Goal: Feedback & Contribution: Submit feedback/report problem

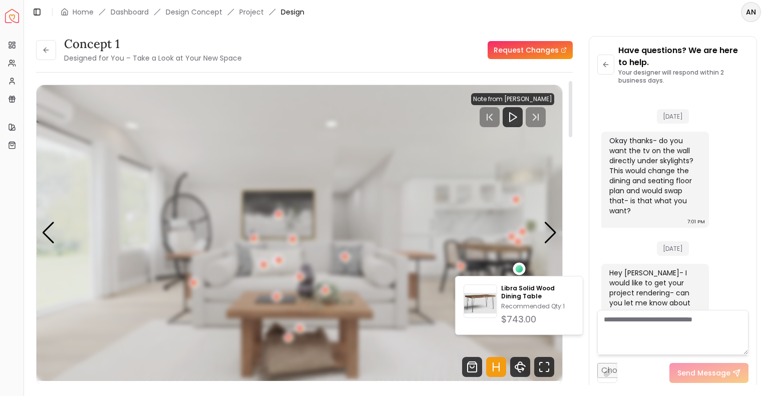
scroll to position [1212, 0]
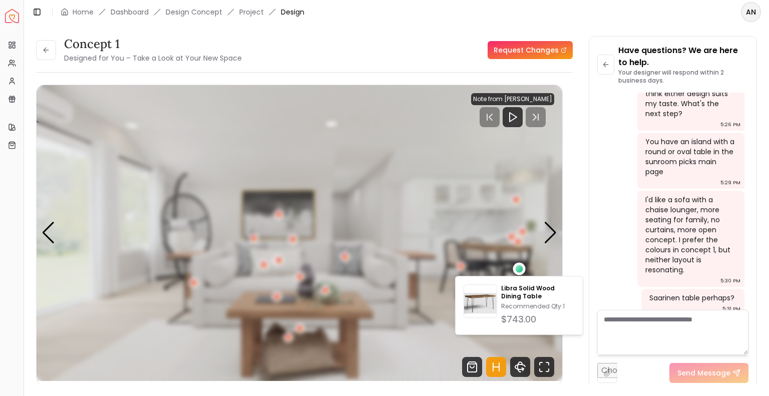
click at [522, 51] on link "Request Changes" at bounding box center [530, 50] width 85 height 18
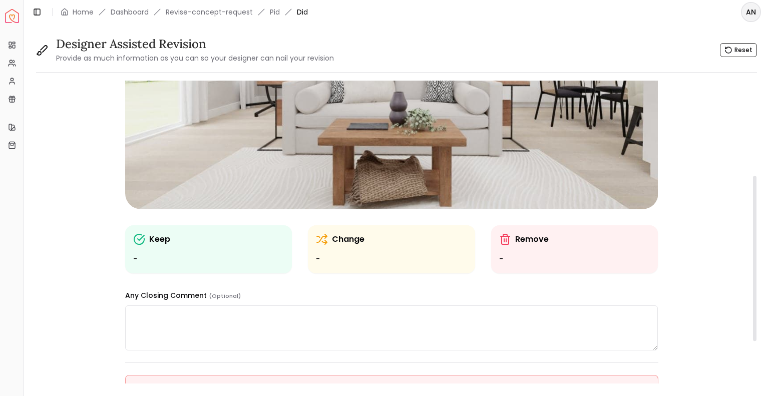
scroll to position [185, 0]
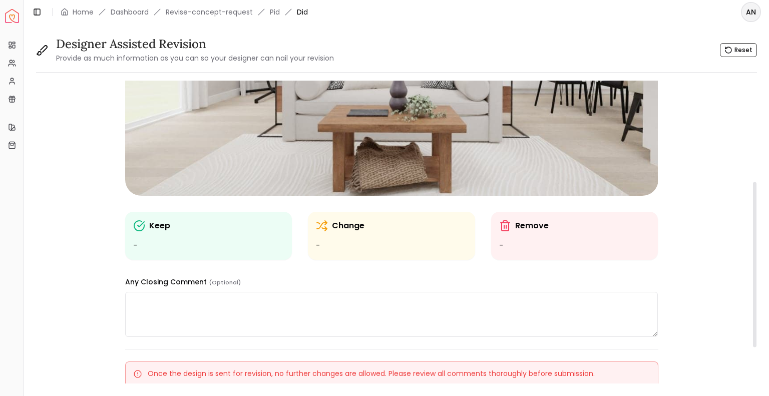
click at [556, 233] on div "Remove -" at bounding box center [574, 236] width 151 height 32
click at [504, 228] on line at bounding box center [504, 226] width 0 height 3
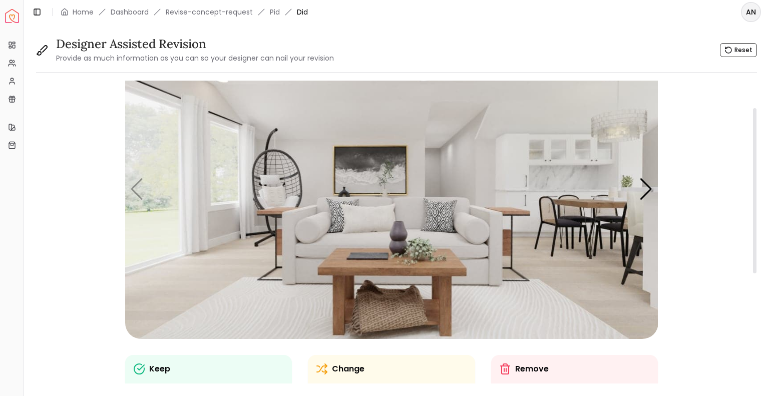
scroll to position [33, 0]
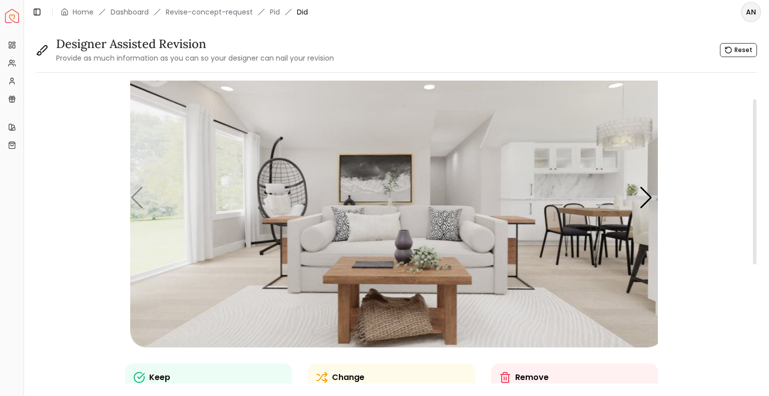
click at [212, 194] on img "1 / 6" at bounding box center [396, 198] width 533 height 300
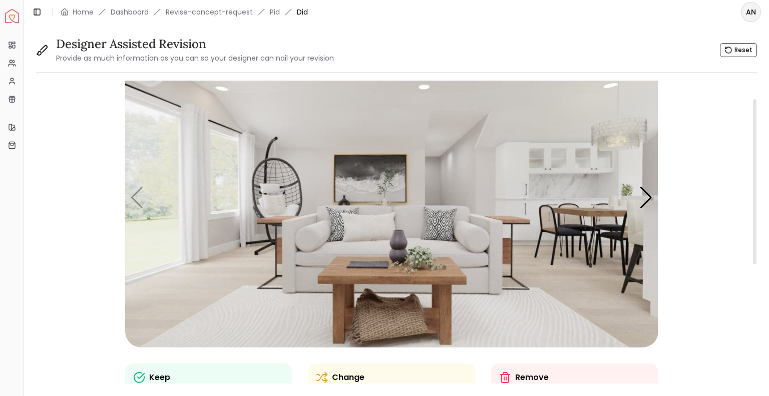
click at [526, 379] on p "Remove" at bounding box center [532, 378] width 34 height 12
drag, startPoint x: 506, startPoint y: 377, endPoint x: 208, endPoint y: 222, distance: 335.6
click at [208, 222] on div "Keep - Change - Remove - Any Closing Comment (Optional)" at bounding box center [391, 268] width 533 height 441
click at [188, 194] on img "1 / 6" at bounding box center [391, 198] width 533 height 300
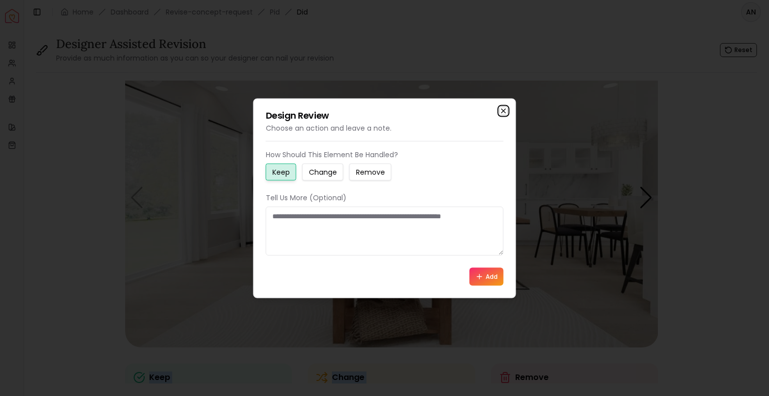
click at [502, 112] on icon "button" at bounding box center [504, 111] width 8 height 8
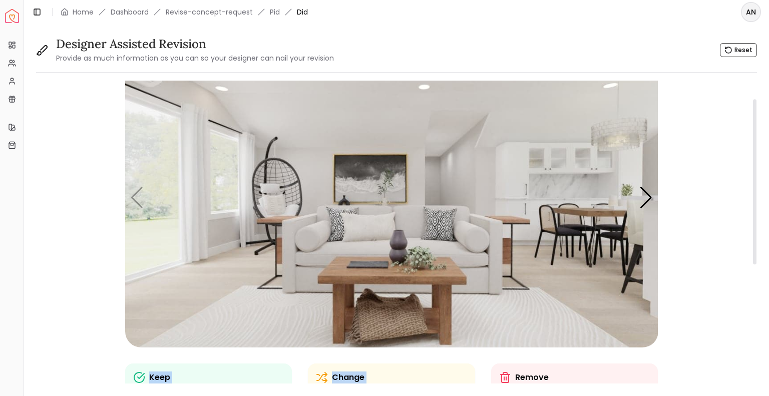
click at [726, 275] on div "Keep - Change - Remove - Any Closing Comment (Optional) Once the design is sent…" at bounding box center [391, 332] width 711 height 569
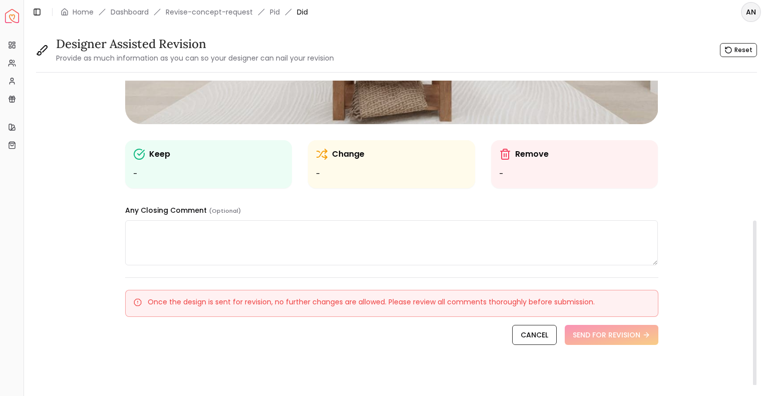
scroll to position [254, 0]
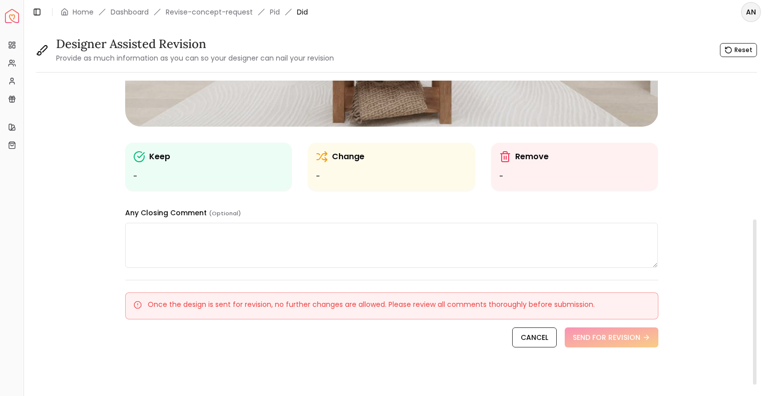
click at [521, 175] on ul "-" at bounding box center [574, 177] width 151 height 12
click at [511, 160] on div "Remove" at bounding box center [574, 157] width 151 height 12
click at [508, 156] on icon at bounding box center [505, 157] width 12 height 12
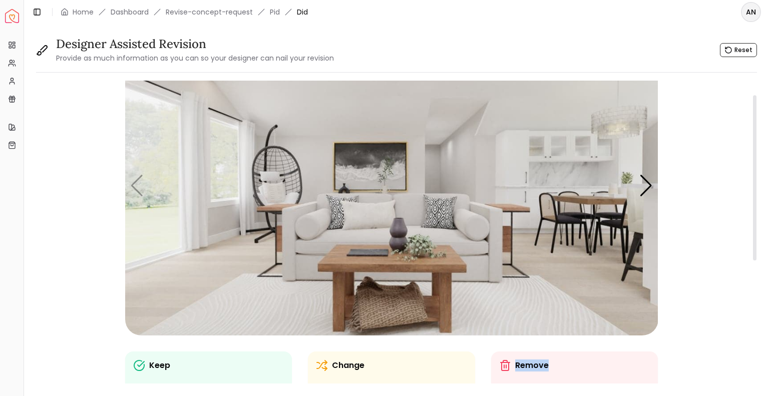
scroll to position [19, 0]
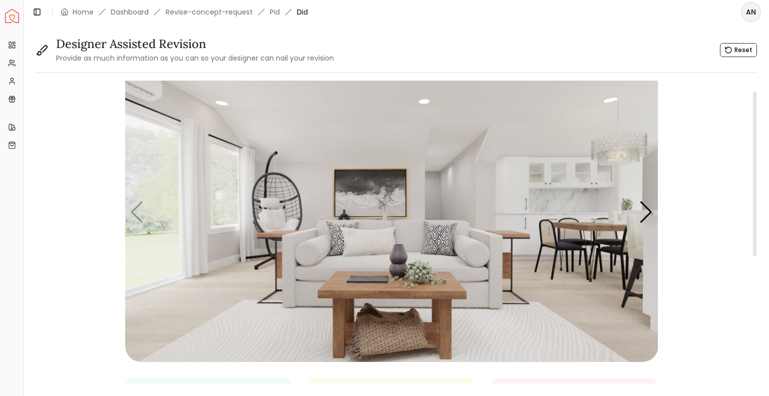
click at [193, 188] on img "1 / 6" at bounding box center [391, 212] width 533 height 300
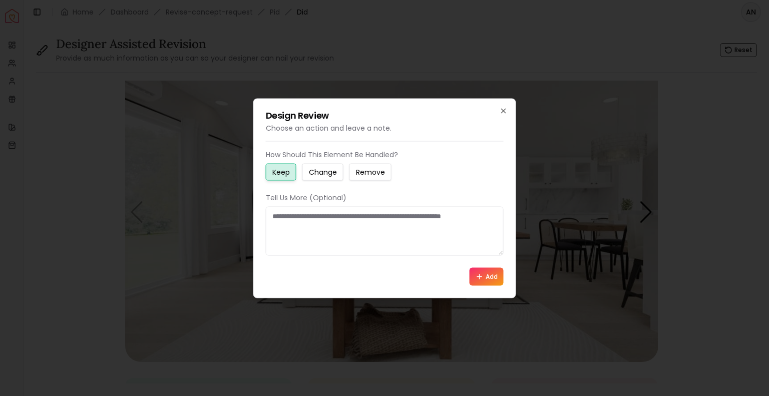
click at [371, 172] on small "Remove" at bounding box center [370, 172] width 29 height 10
click at [329, 228] on textarea at bounding box center [385, 230] width 238 height 49
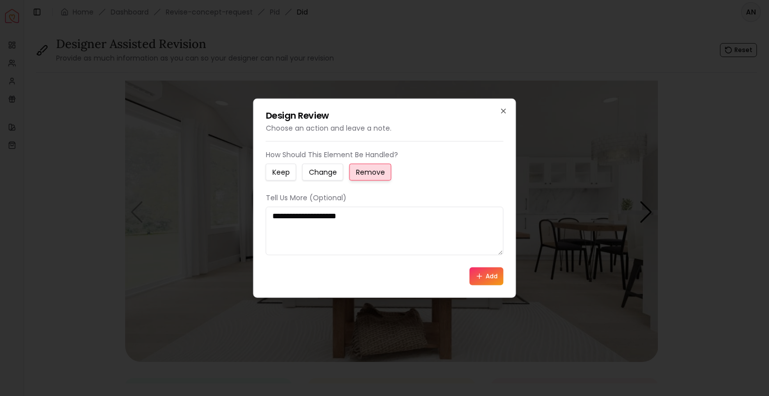
type textarea "**********"
click at [487, 276] on button "Add" at bounding box center [487, 276] width 34 height 18
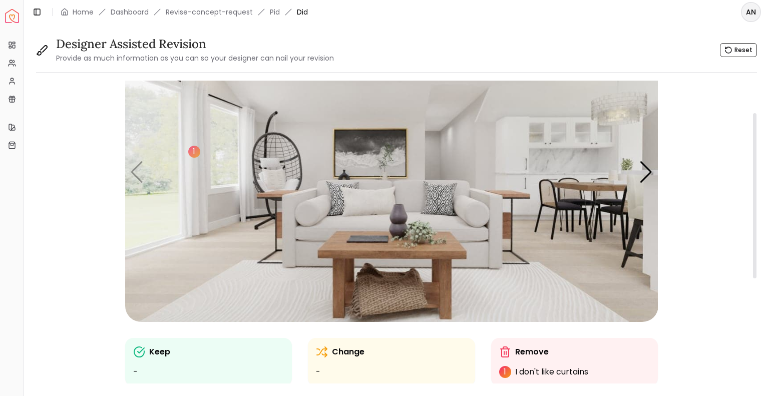
scroll to position [58, 0]
click at [621, 107] on img "1 / 6" at bounding box center [391, 173] width 533 height 300
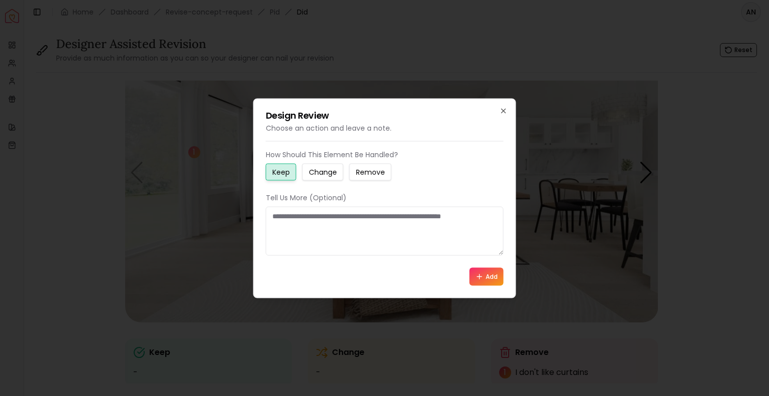
click at [360, 175] on small "Remove" at bounding box center [370, 172] width 29 height 10
click at [348, 220] on textarea at bounding box center [385, 230] width 238 height 49
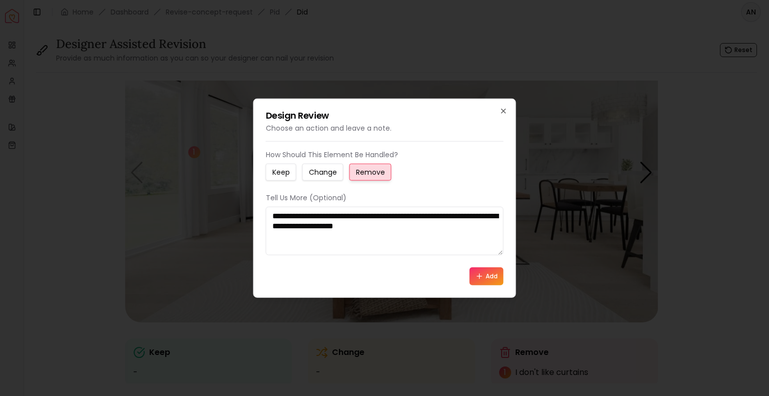
type textarea "**********"
click at [488, 276] on button "Add" at bounding box center [487, 276] width 34 height 18
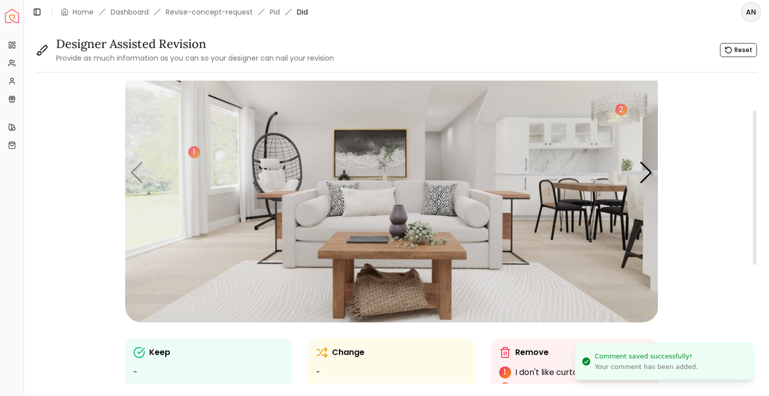
click at [324, 221] on img "1 / 6" at bounding box center [391, 173] width 533 height 300
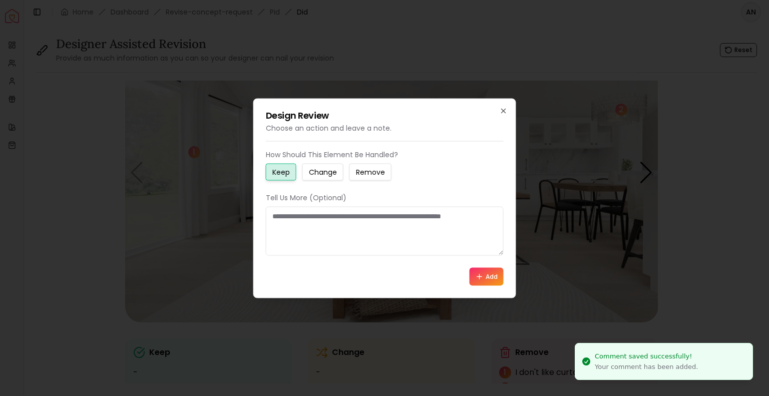
click at [322, 175] on small "Change" at bounding box center [323, 172] width 28 height 10
click at [316, 220] on textarea at bounding box center [385, 230] width 238 height 49
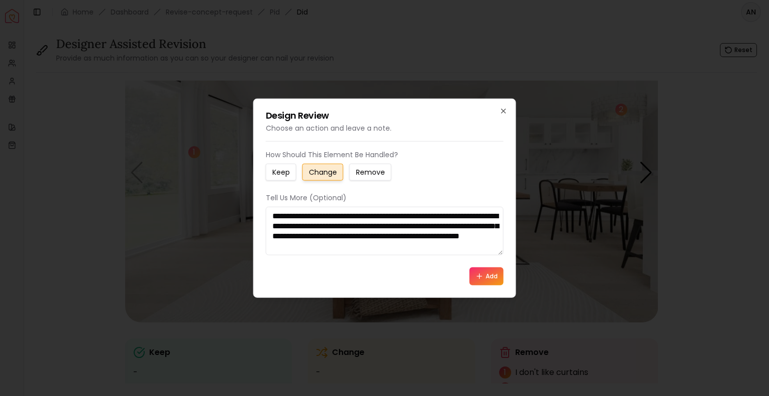
scroll to position [7, 0]
type textarea "**********"
click at [486, 277] on button "Add" at bounding box center [487, 276] width 34 height 18
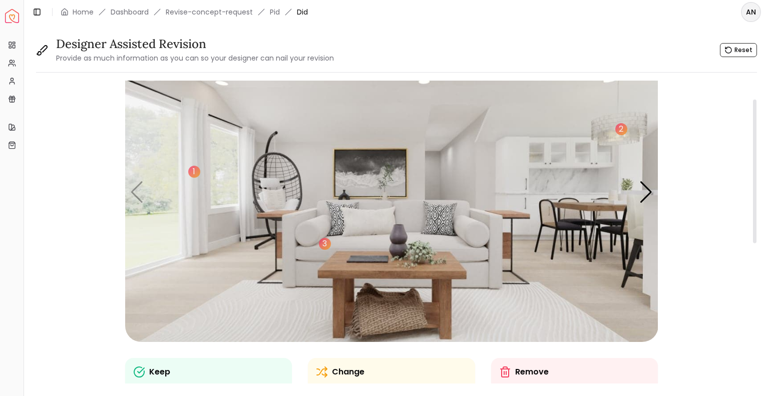
scroll to position [39, 0]
click at [136, 237] on img "1 / 6" at bounding box center [391, 192] width 533 height 300
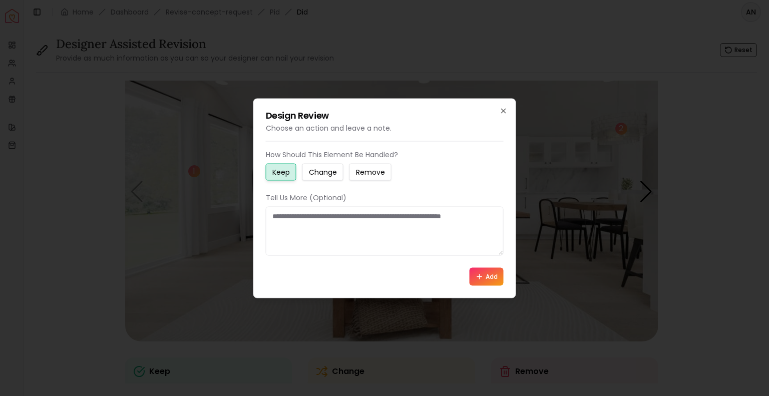
click at [315, 170] on small "Change" at bounding box center [323, 172] width 28 height 10
click at [312, 221] on textarea at bounding box center [385, 230] width 238 height 49
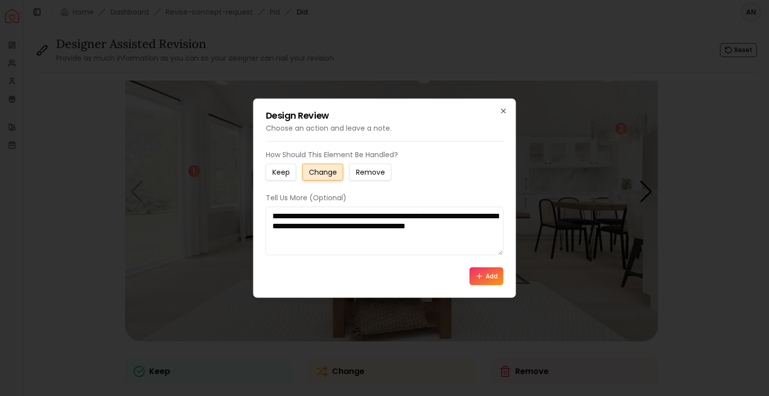
type textarea "**********"
click at [493, 272] on button "Add" at bounding box center [487, 276] width 34 height 18
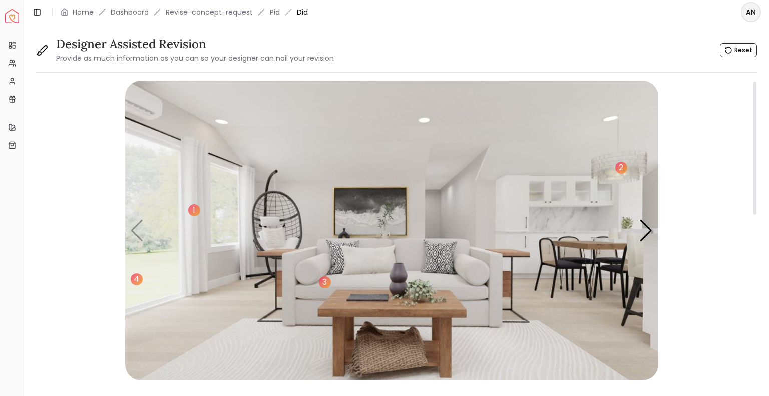
scroll to position [1, 0]
click at [649, 234] on div "Next slide" at bounding box center [647, 230] width 14 height 22
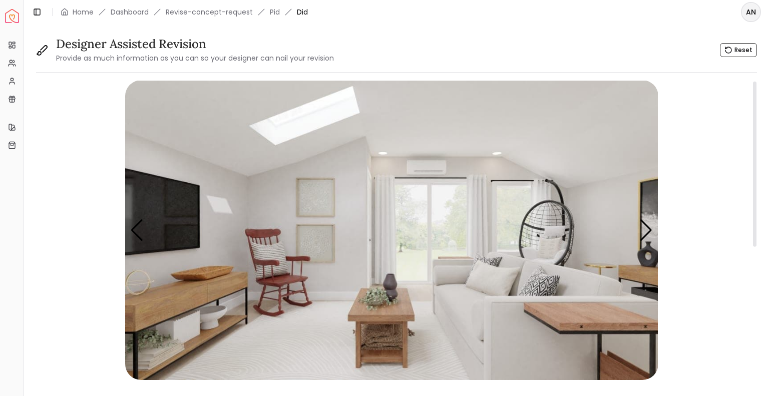
click at [507, 339] on img "2 / 6" at bounding box center [391, 230] width 533 height 300
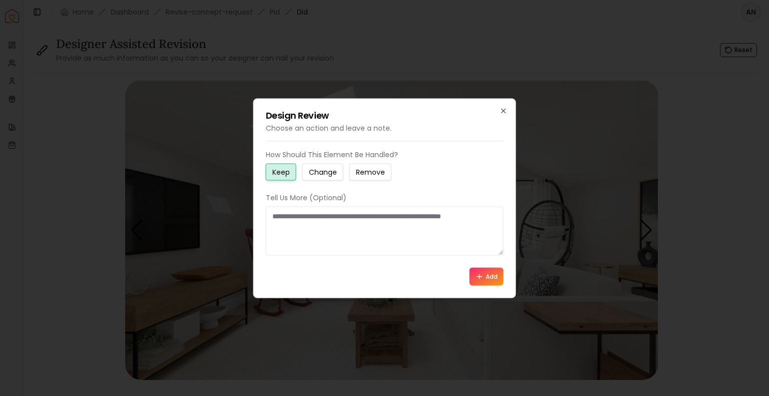
click at [323, 178] on button "Change" at bounding box center [323, 171] width 41 height 17
click at [312, 232] on textarea at bounding box center [385, 230] width 238 height 49
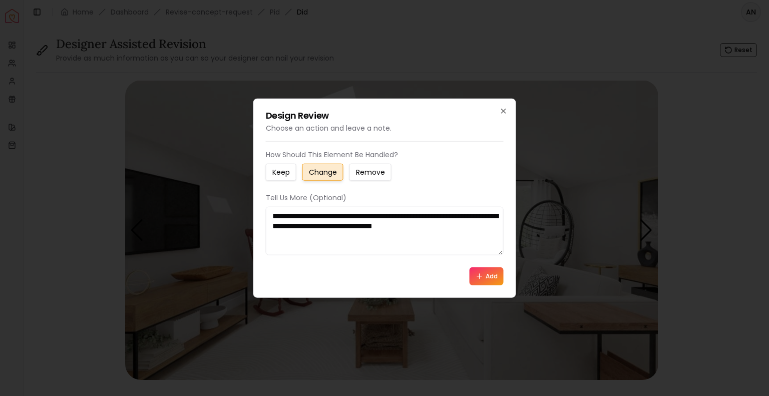
click at [362, 218] on textarea "**********" at bounding box center [385, 230] width 238 height 49
click at [373, 214] on textarea "**********" at bounding box center [385, 230] width 238 height 49
click at [494, 226] on textarea "**********" at bounding box center [385, 230] width 238 height 49
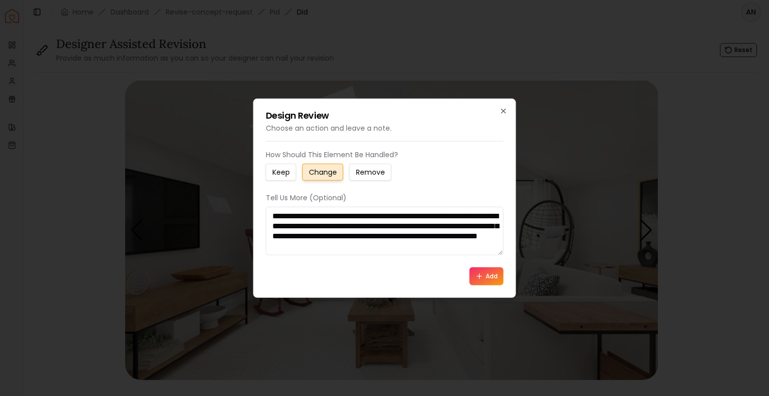
click at [384, 246] on textarea "**********" at bounding box center [385, 230] width 238 height 49
click at [488, 248] on textarea "**********" at bounding box center [385, 230] width 238 height 49
type textarea "**********"
click at [489, 281] on button "Add" at bounding box center [487, 276] width 34 height 18
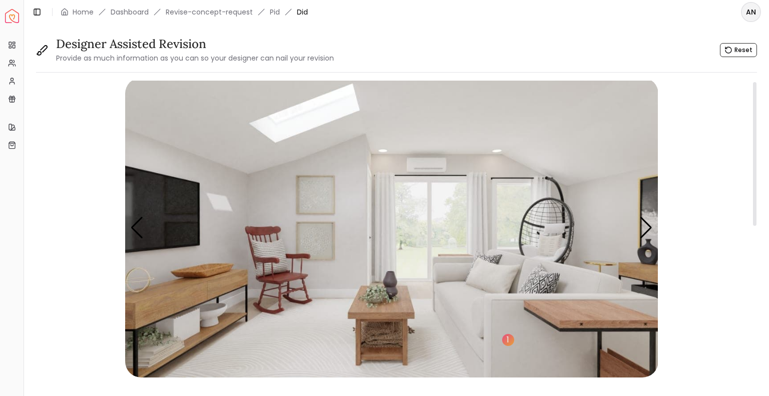
scroll to position [1, 0]
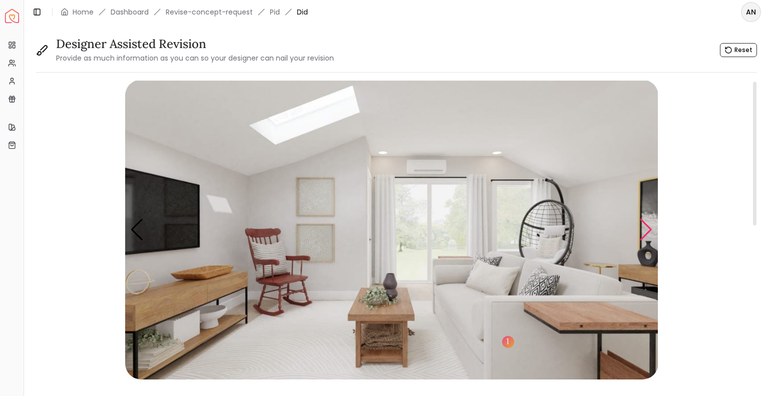
click at [646, 229] on div "Next slide" at bounding box center [647, 230] width 14 height 22
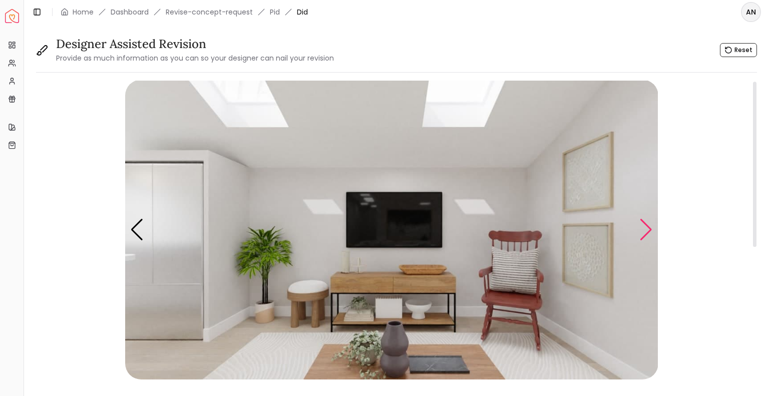
click at [646, 229] on div "Next slide" at bounding box center [647, 230] width 14 height 22
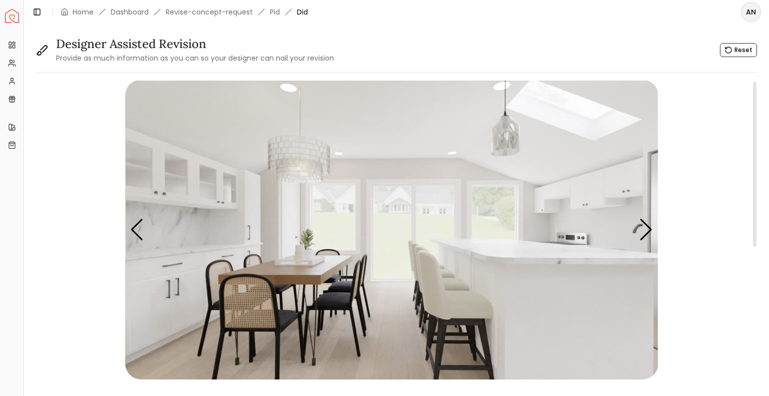
click at [302, 275] on img "4 / 6" at bounding box center [391, 230] width 533 height 300
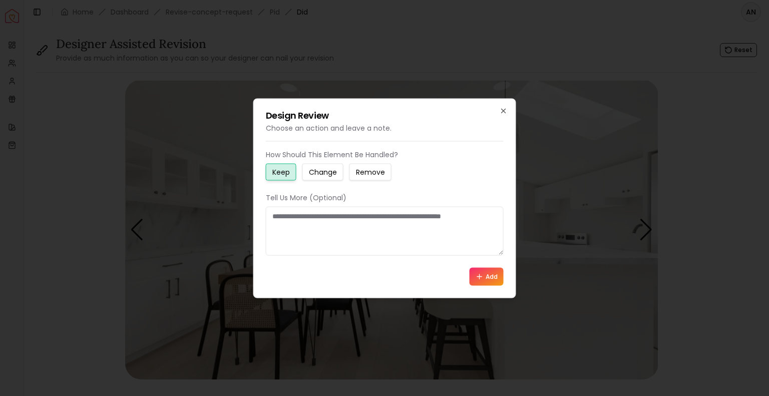
click at [324, 169] on small "Change" at bounding box center [323, 172] width 28 height 10
click at [316, 210] on textarea at bounding box center [385, 230] width 238 height 49
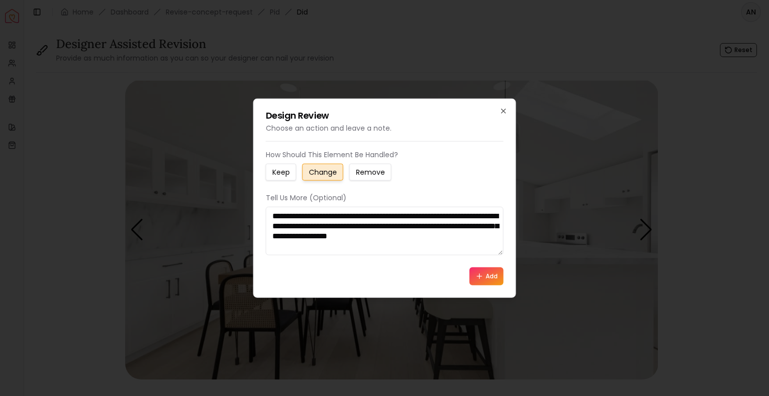
click at [374, 239] on textarea "**********" at bounding box center [385, 230] width 238 height 49
click at [317, 244] on textarea "**********" at bounding box center [385, 230] width 238 height 49
type textarea "**********"
click at [482, 279] on icon at bounding box center [480, 276] width 8 height 8
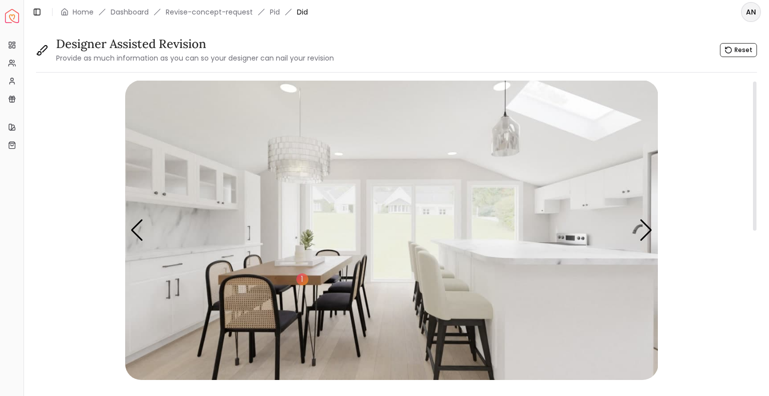
scroll to position [0, 0]
click at [647, 224] on div "Next slide" at bounding box center [647, 231] width 14 height 22
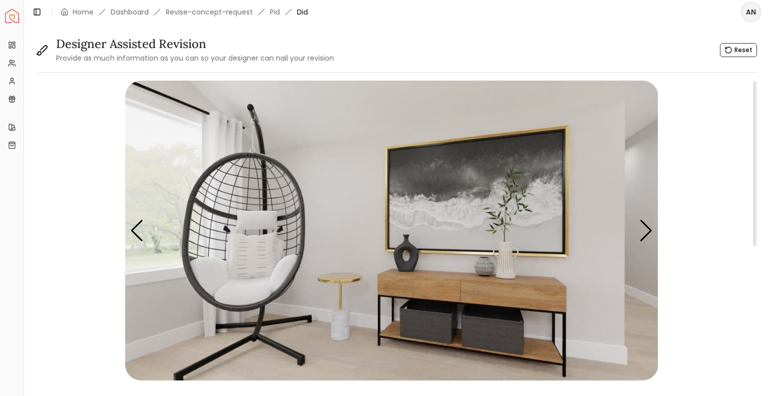
click at [340, 319] on img "5 / 6" at bounding box center [391, 231] width 533 height 300
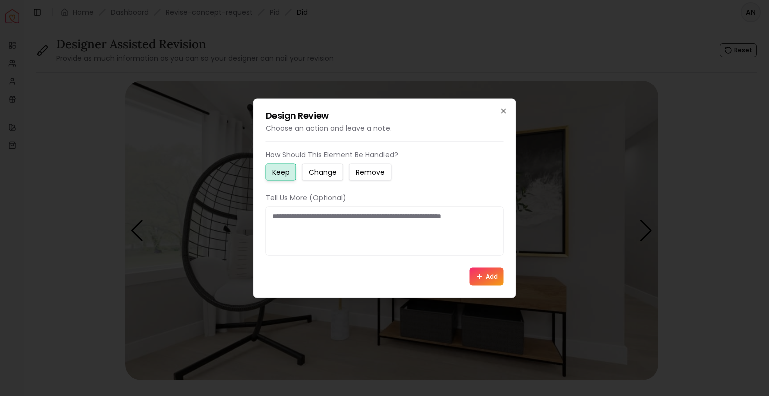
click at [328, 175] on small "Change" at bounding box center [323, 172] width 28 height 10
click at [317, 217] on textarea at bounding box center [385, 230] width 238 height 49
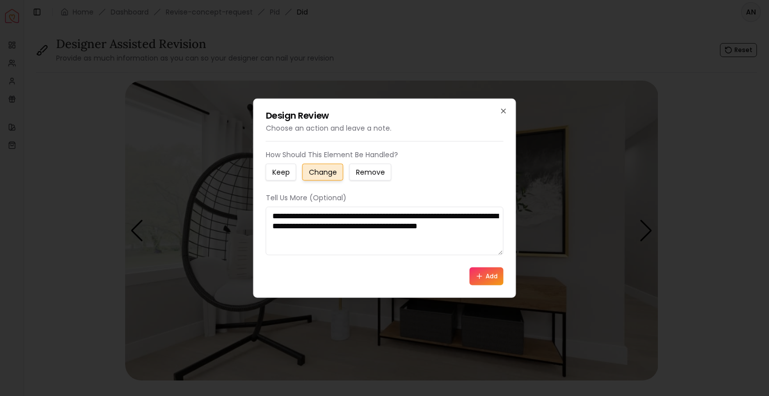
type textarea "**********"
click at [492, 280] on button "Add" at bounding box center [487, 276] width 34 height 18
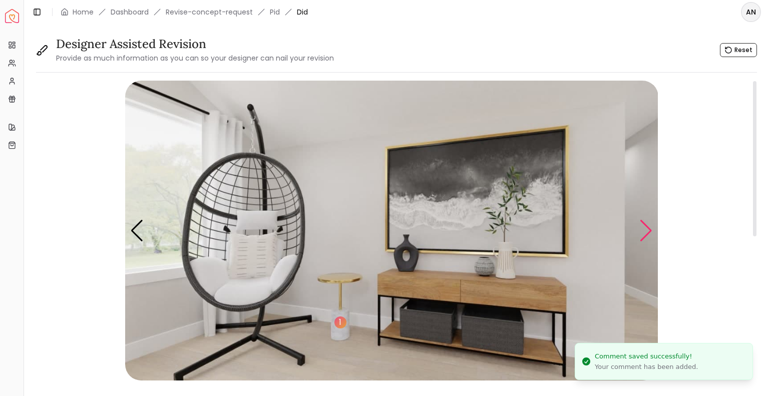
click at [643, 237] on div "Next slide" at bounding box center [647, 231] width 14 height 22
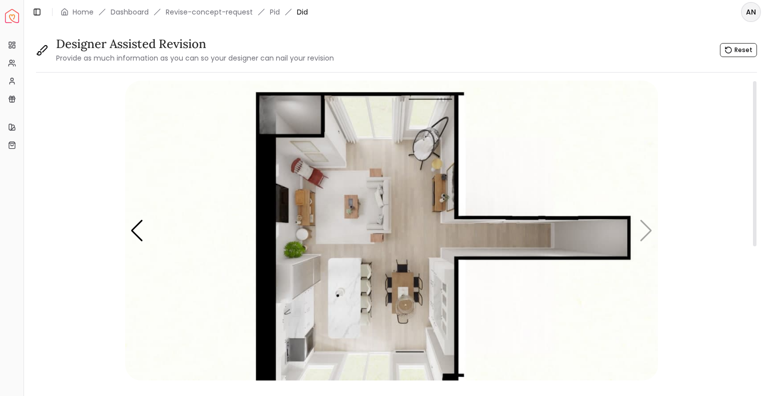
click at [646, 233] on img "6 / 6" at bounding box center [391, 231] width 533 height 300
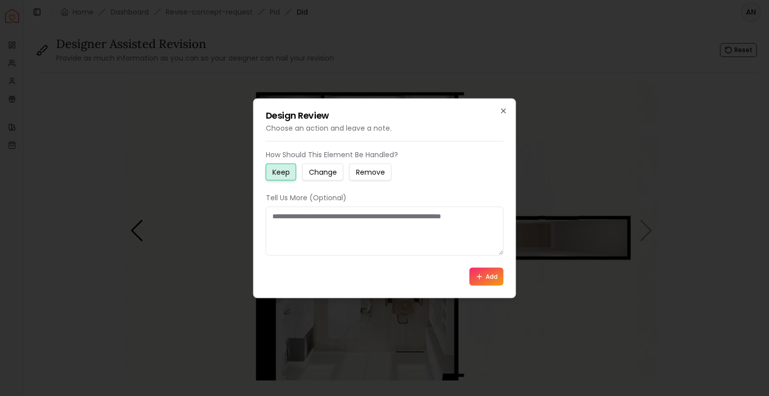
click at [320, 227] on textarea at bounding box center [385, 230] width 238 height 49
type textarea "**********"
click at [477, 275] on icon at bounding box center [480, 276] width 8 height 8
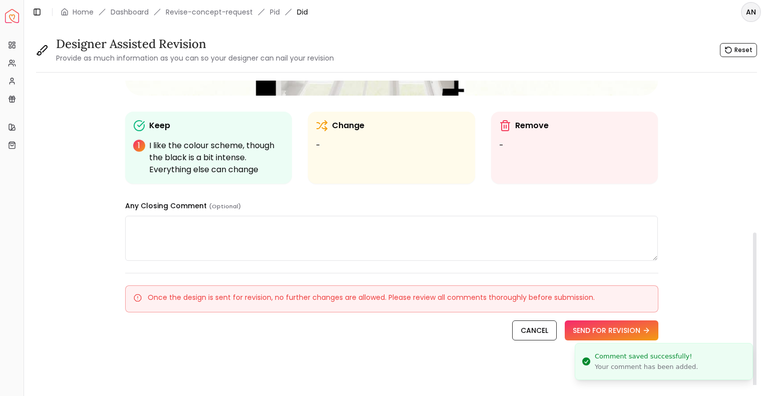
scroll to position [289, 0]
